Goal: Find specific page/section: Find specific page/section

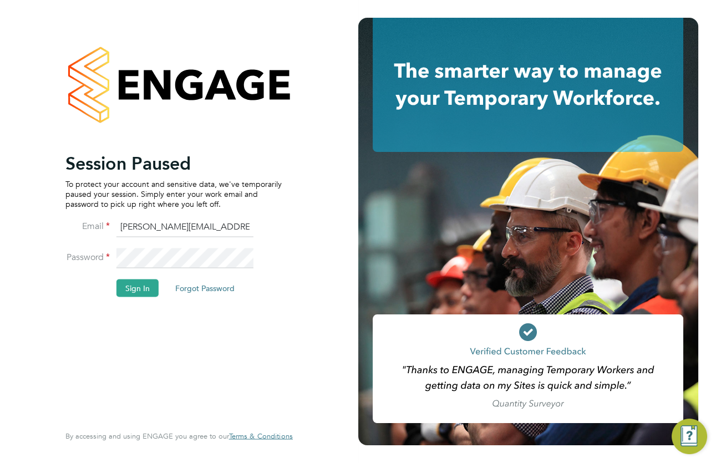
click at [146, 275] on li "Password" at bounding box center [173, 263] width 216 height 31
click at [144, 287] on button "Sign In" at bounding box center [137, 288] width 42 height 18
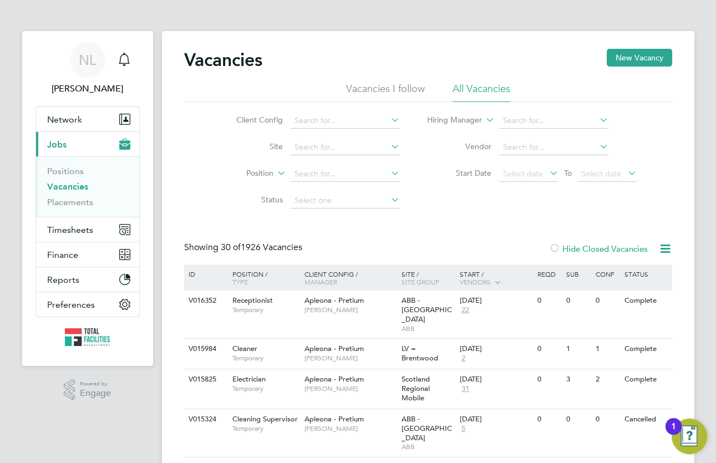
click at [551, 249] on div at bounding box center [554, 249] width 11 height 11
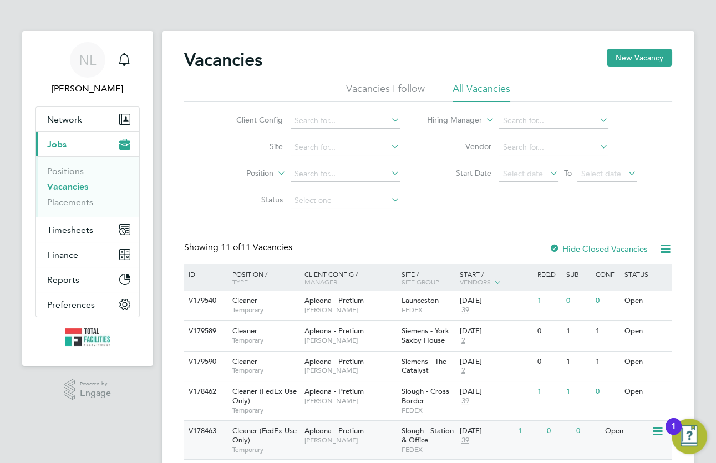
drag, startPoint x: 496, startPoint y: 248, endPoint x: 417, endPoint y: 423, distance: 191.3
click at [492, 253] on div "Showing 11 of 11 Vacancies Hide Closed Vacancies" at bounding box center [428, 253] width 488 height 23
drag, startPoint x: 364, startPoint y: 18, endPoint x: 326, endPoint y: 1, distance: 41.7
click at [361, 16] on app-barbie "Vacancies New Vacancy Vacancies I follow All Vacancies Client Config Site Posit…" at bounding box center [428, 345] width 532 height 690
